Goal: Information Seeking & Learning: Check status

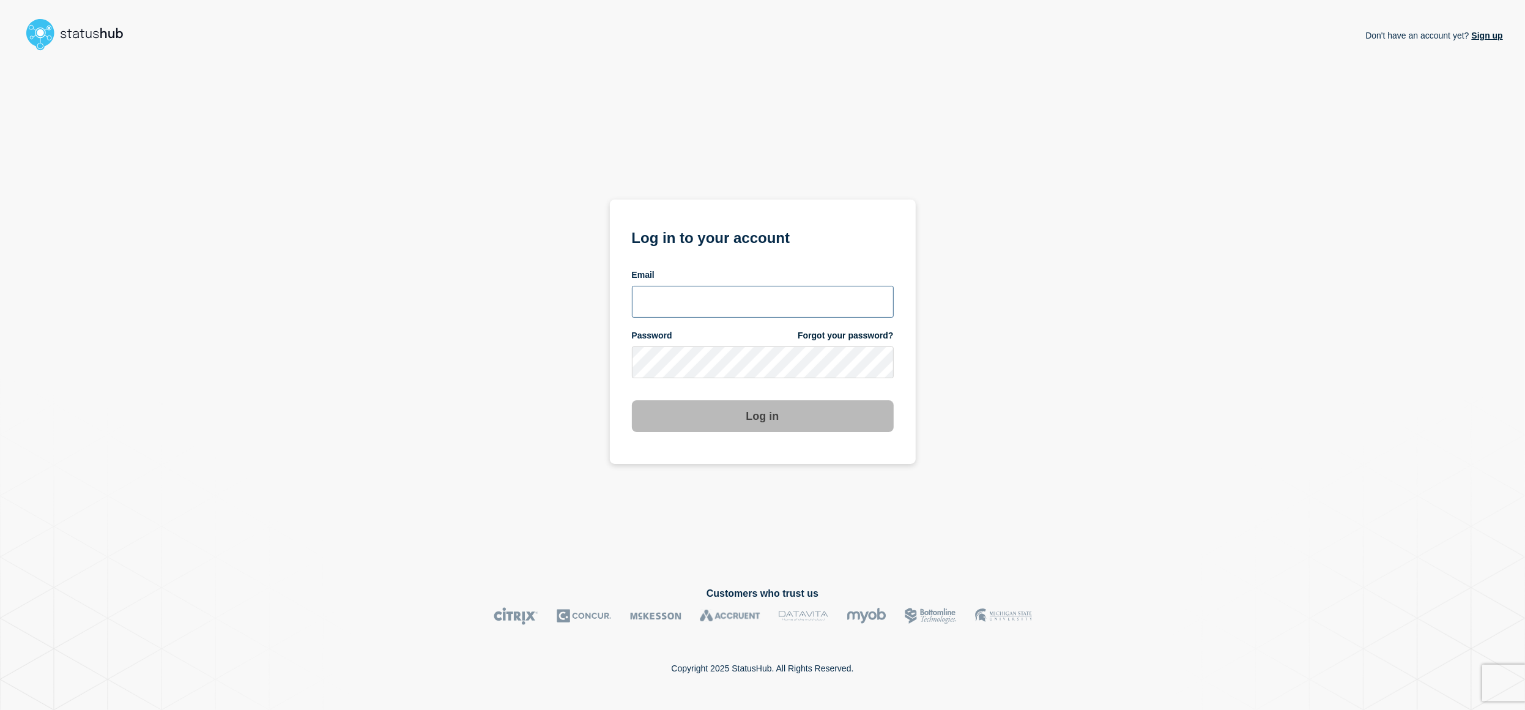
click at [712, 297] on input "email input" at bounding box center [763, 302] width 262 height 32
click at [773, 303] on input "[PERSON_NAME][EMAIL_ADDRESS][PERSON_NAME][DOMAIN_NAME]" at bounding box center [763, 302] width 262 height 32
type input "[PERSON_NAME][EMAIL_ADDRESS][PERSON_NAME][DOMAIN_NAME]"
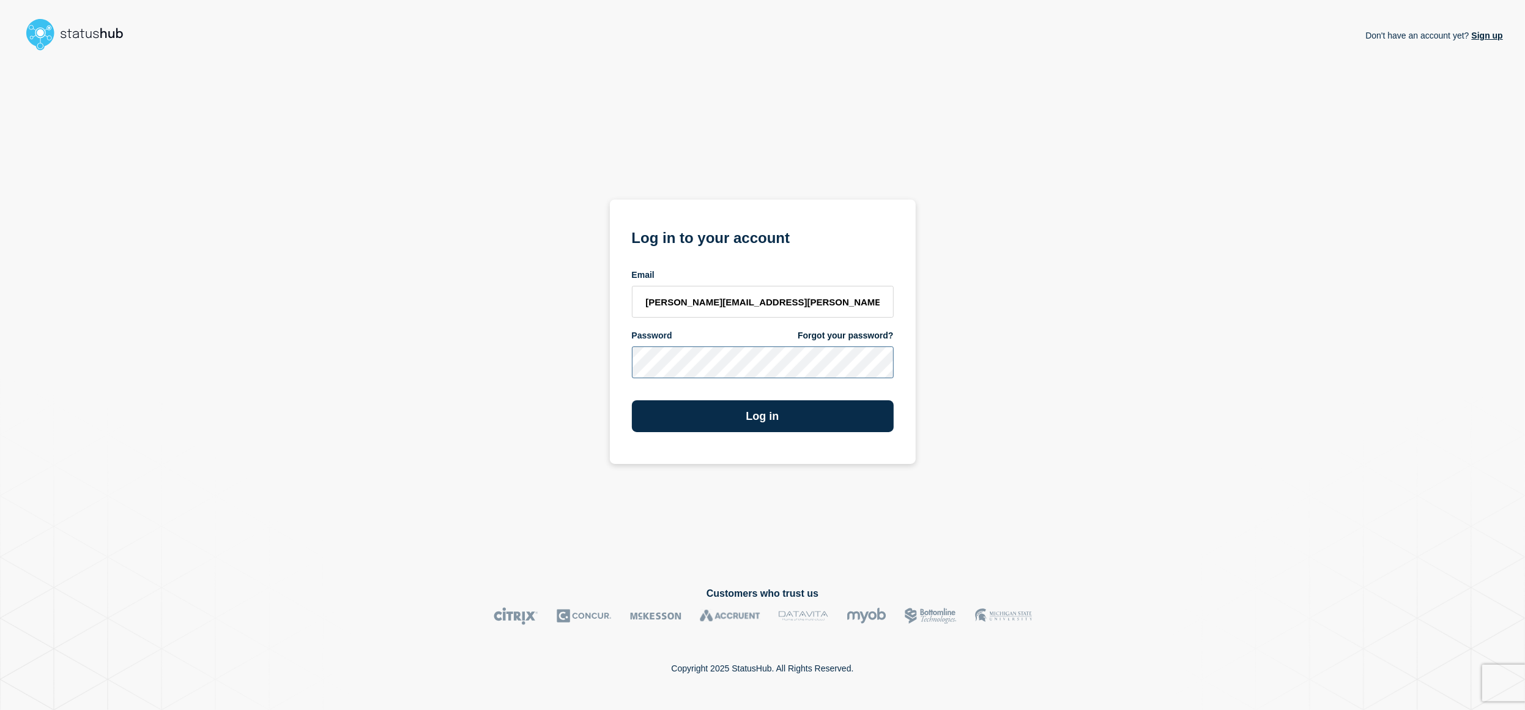
click at [632, 400] on button "Log in" at bounding box center [763, 416] width 262 height 32
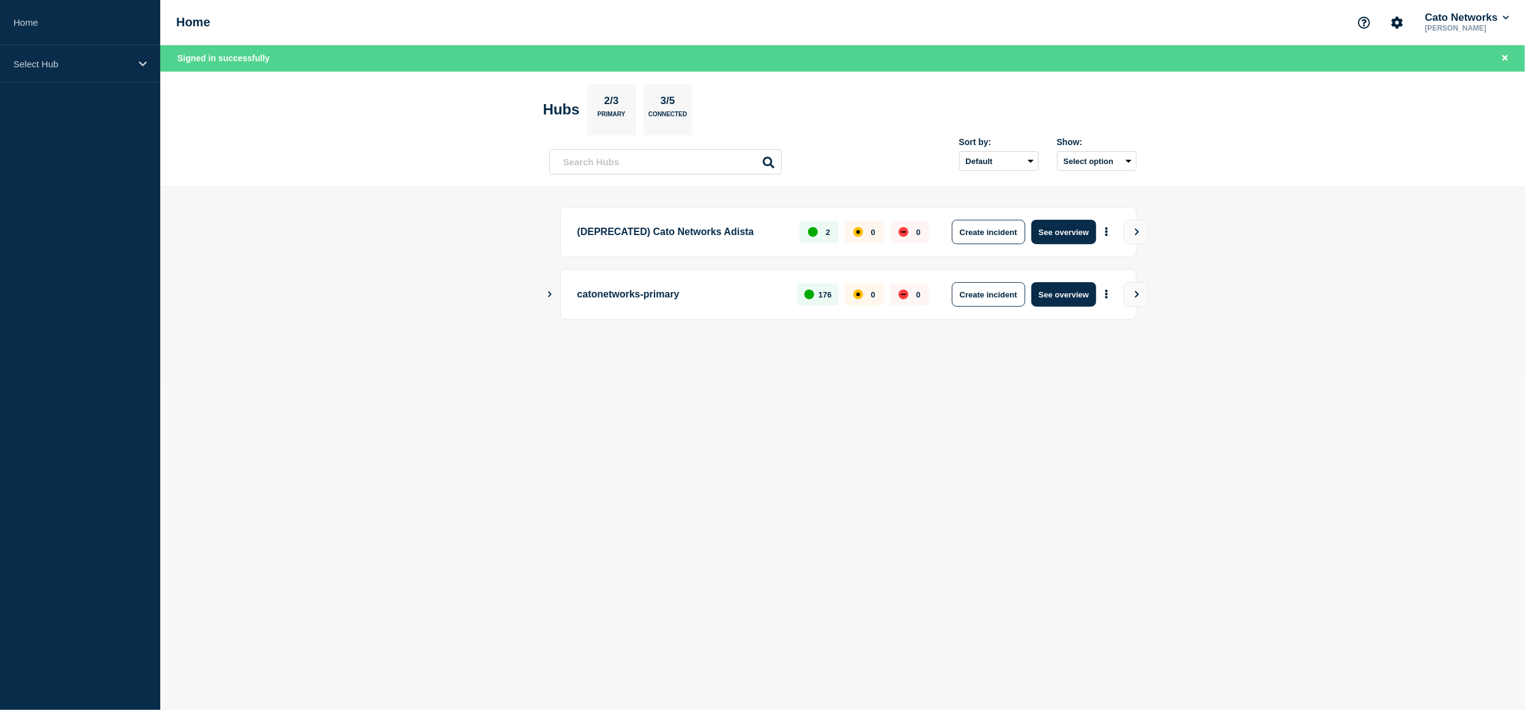
click at [342, 286] on main "(DEPRECATED) Cato Networks Adista 2 0 0 Create incident See overview catonetwor…" at bounding box center [842, 283] width 1365 height 193
click at [50, 65] on p "Select Hub" at bounding box center [71, 64] width 117 height 10
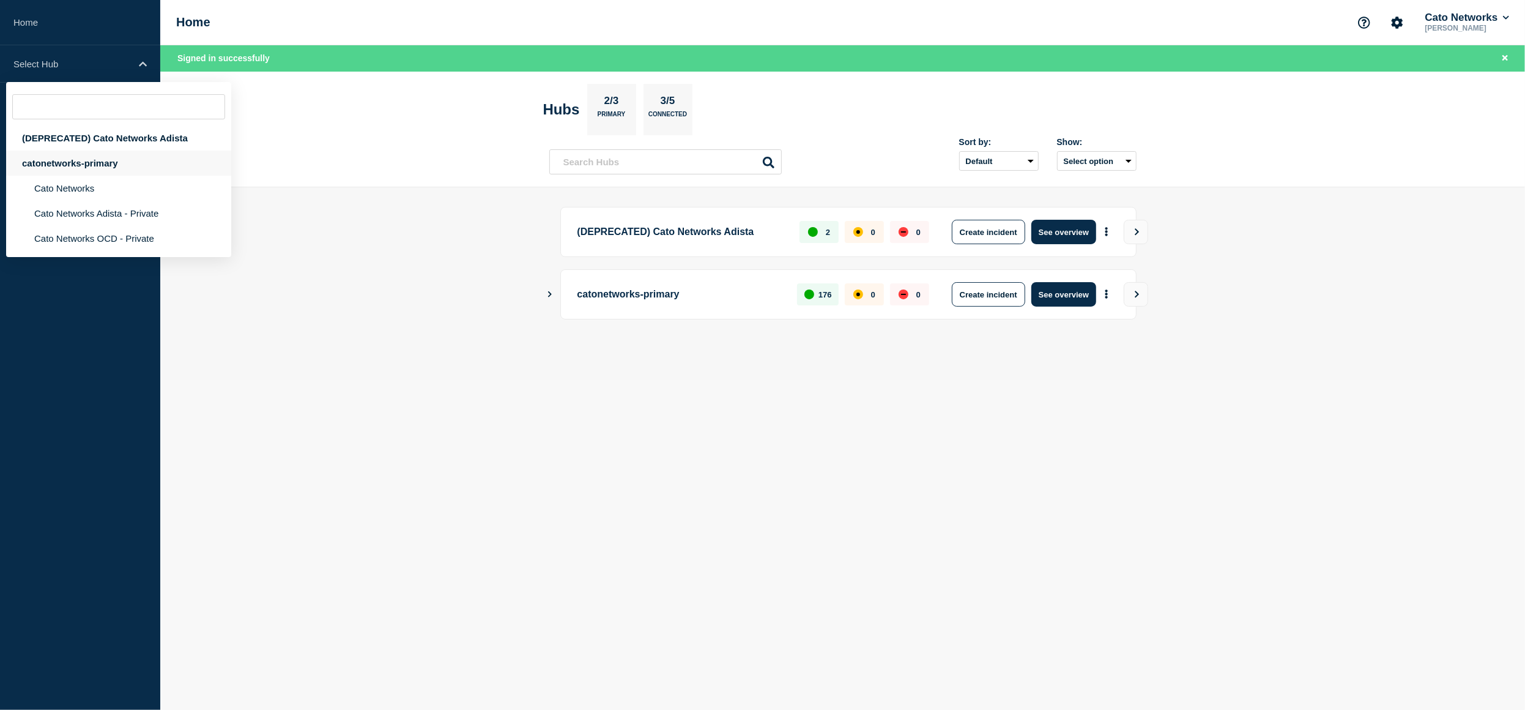
click at [83, 175] on div "catonetworks-primary" at bounding box center [118, 162] width 225 height 25
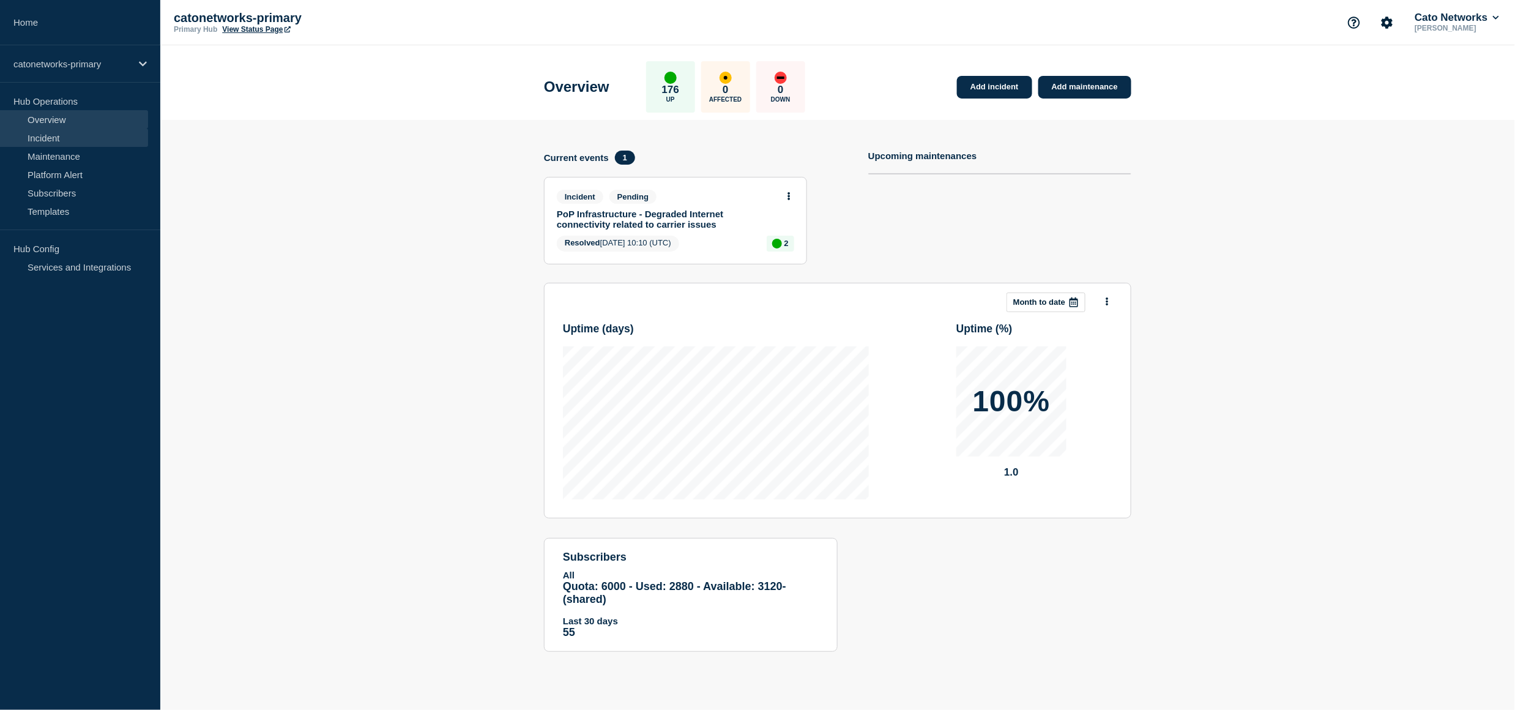
click at [56, 139] on link "Incident" at bounding box center [74, 137] width 148 height 18
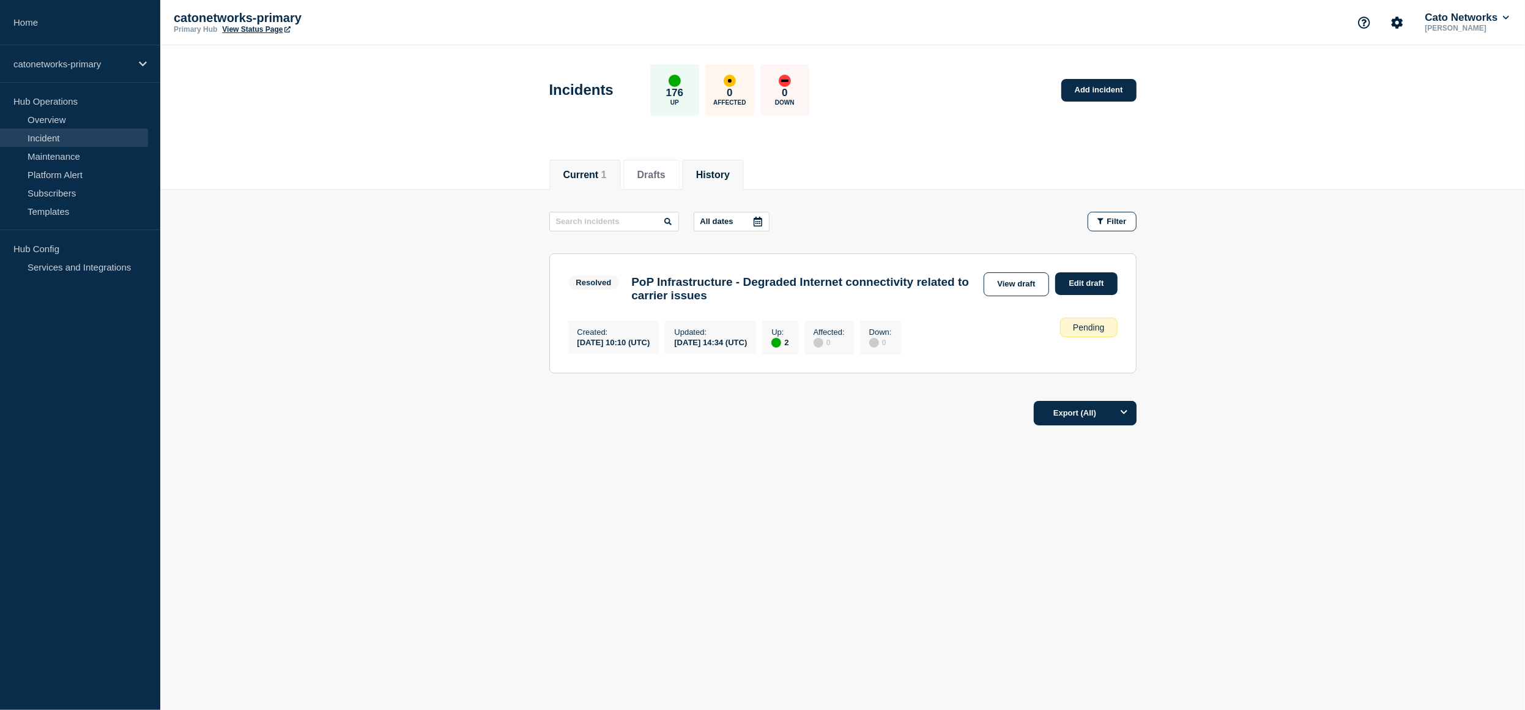
click at [719, 176] on button "History" at bounding box center [713, 174] width 34 height 11
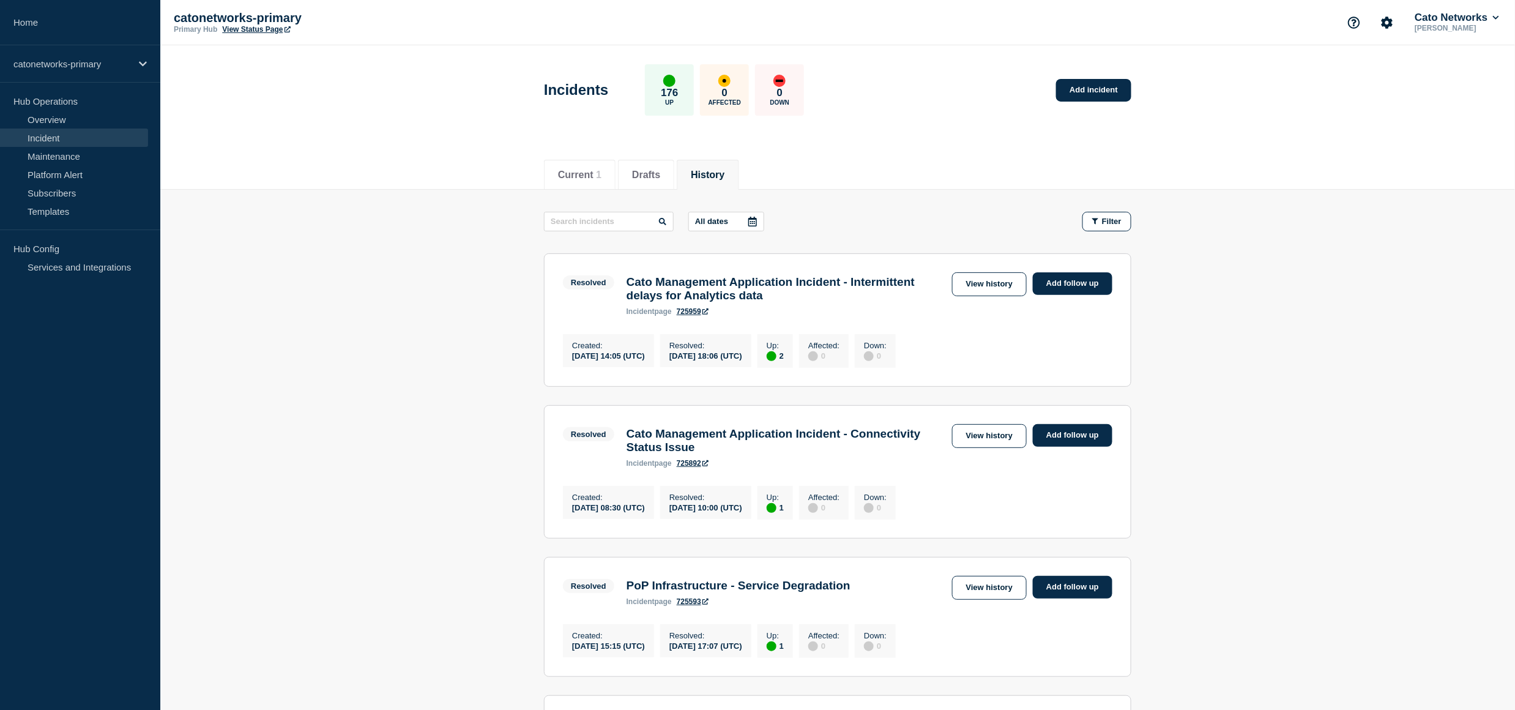
click at [708, 217] on p "All dates" at bounding box center [711, 221] width 33 height 9
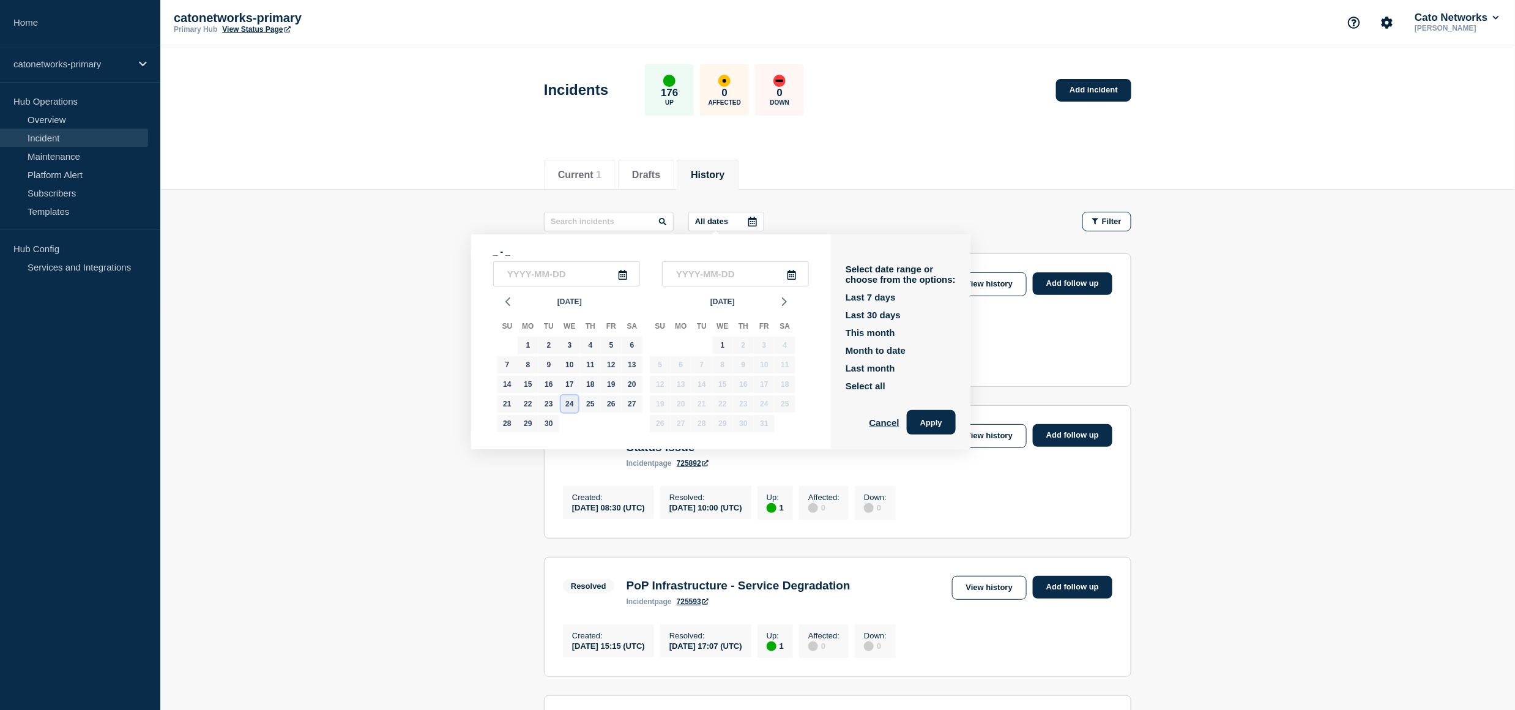
click at [575, 410] on div "24" at bounding box center [569, 403] width 17 height 17
type input "2025-09-24"
click at [575, 410] on div "24" at bounding box center [569, 403] width 17 height 17
type input "2025-09-24"
click at [575, 410] on div "24" at bounding box center [569, 403] width 17 height 17
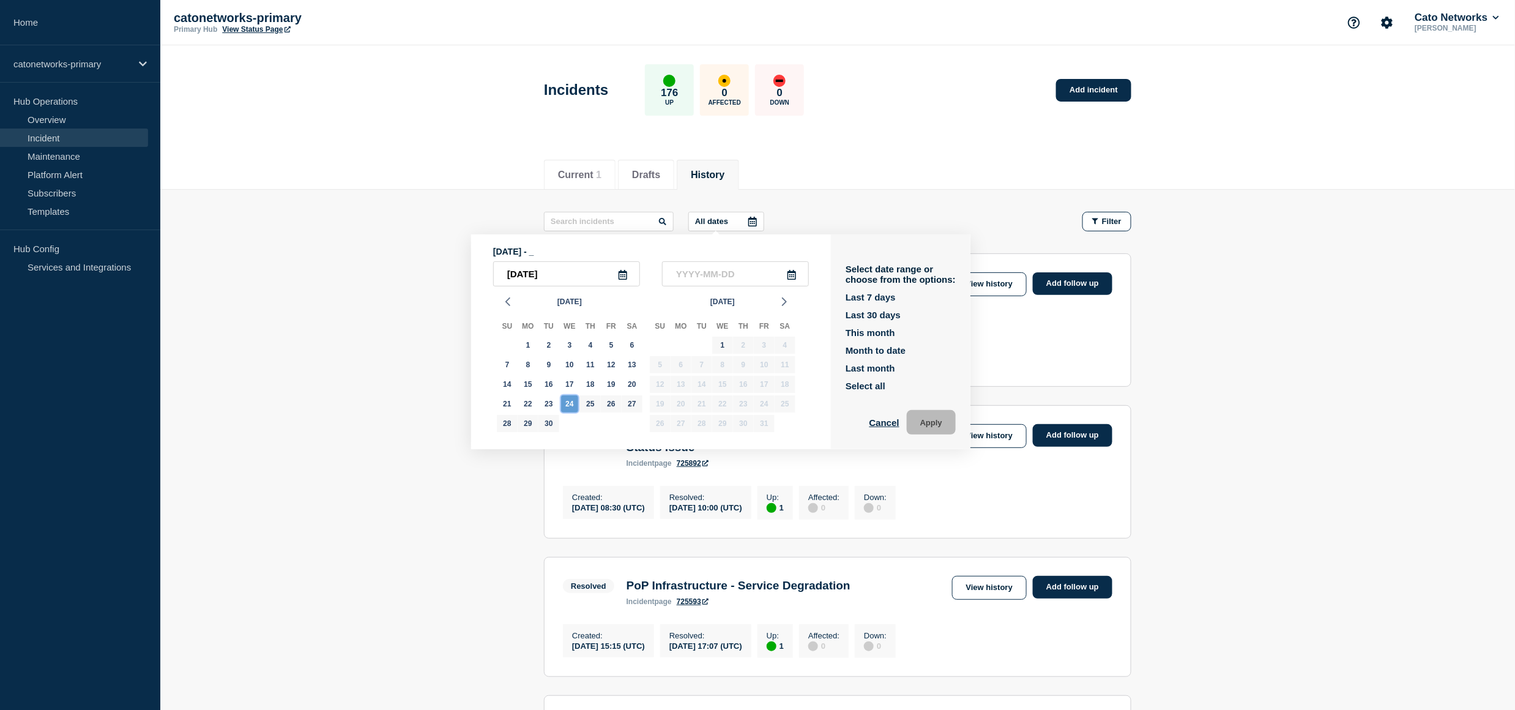
click at [575, 410] on div "24" at bounding box center [569, 403] width 17 height 17
type input "2025-09-24"
click at [913, 431] on button "Apply" at bounding box center [931, 422] width 49 height 24
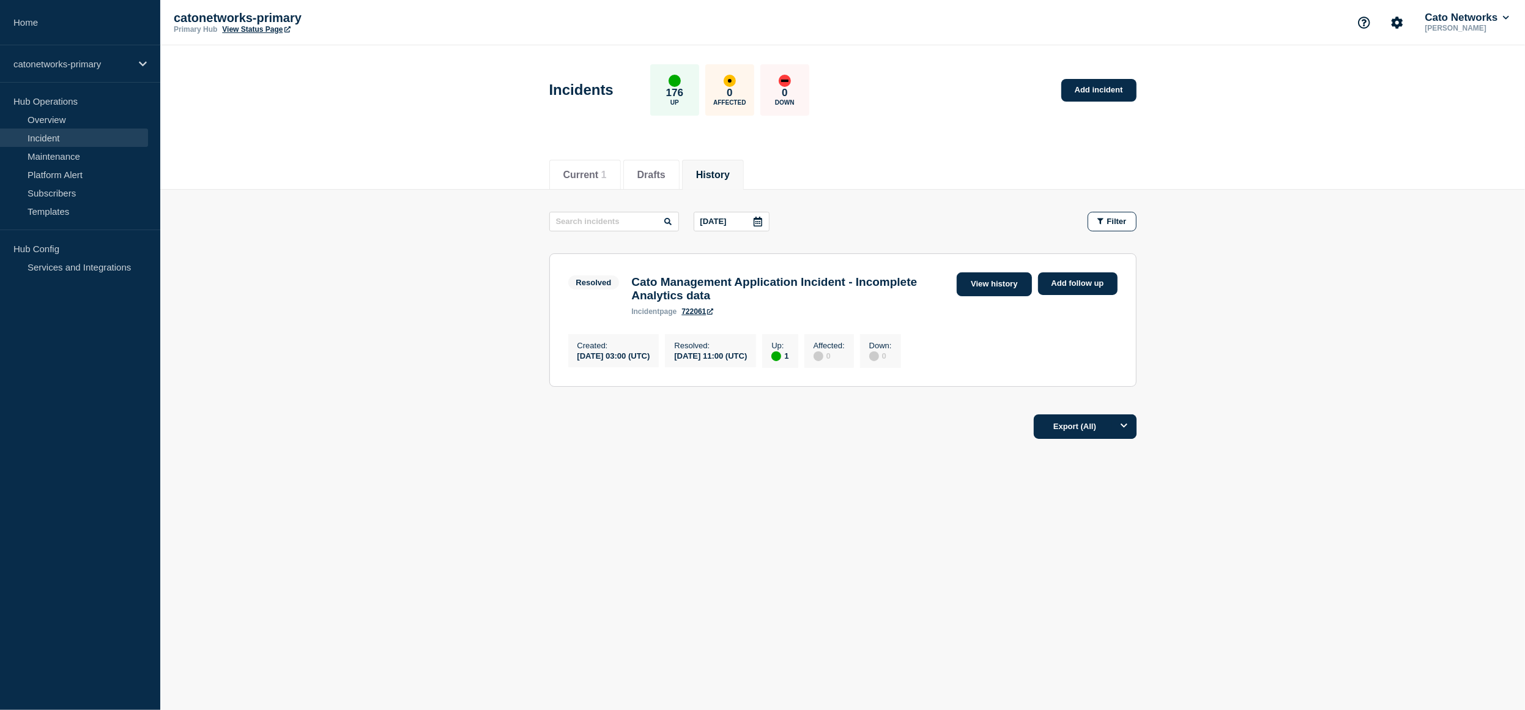
click at [1000, 292] on link "View history" at bounding box center [994, 284] width 75 height 24
